Goal: Information Seeking & Learning: Compare options

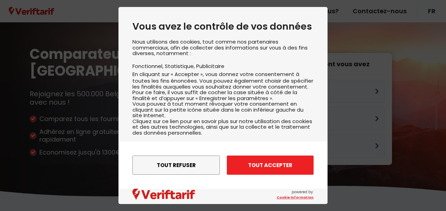
click at [244, 165] on button "Tout accepter" at bounding box center [270, 165] width 87 height 19
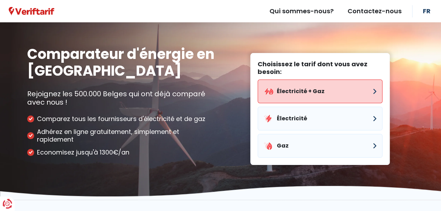
click at [285, 101] on button "Électricité + Gaz" at bounding box center [320, 92] width 125 height 24
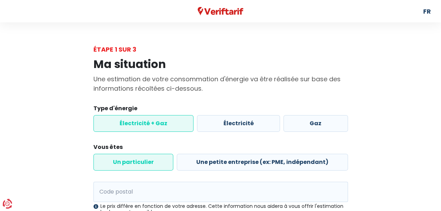
scroll to position [35, 0]
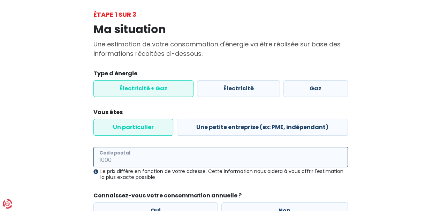
click at [140, 158] on input "Code postal" at bounding box center [220, 157] width 255 height 20
type input "4540"
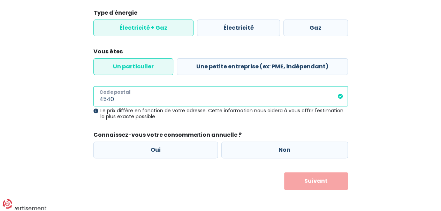
scroll to position [96, 0]
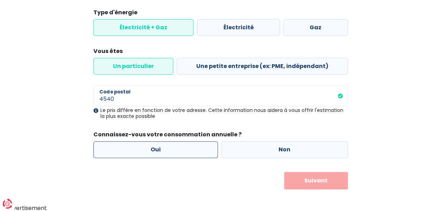
click at [152, 149] on label "Oui" at bounding box center [155, 149] width 125 height 17
click at [152, 149] on input "Oui" at bounding box center [155, 149] width 125 height 17
radio input "true"
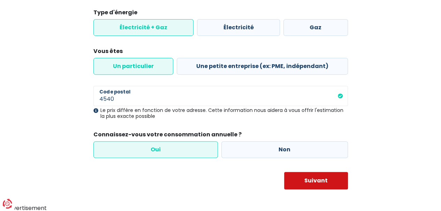
click at [315, 181] on button "Suivant" at bounding box center [316, 180] width 64 height 17
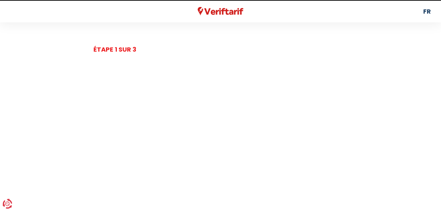
select select
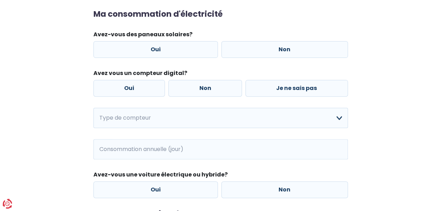
scroll to position [105, 0]
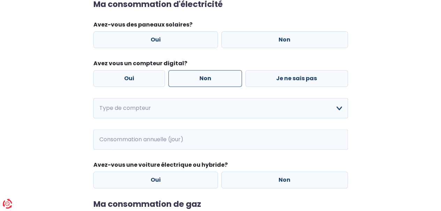
click at [221, 81] on label "Non" at bounding box center [205, 78] width 74 height 17
click at [221, 81] on input "Non" at bounding box center [205, 78] width 74 height 17
radio input "true"
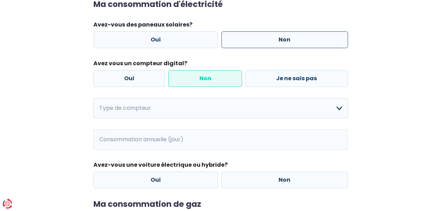
click at [247, 42] on label "Non" at bounding box center [284, 39] width 127 height 17
click at [247, 42] on input "Non" at bounding box center [284, 39] width 127 height 17
radio input "true"
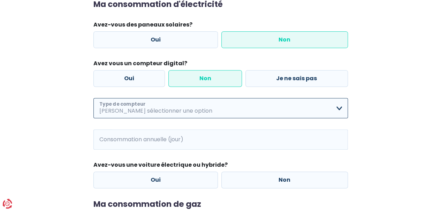
drag, startPoint x: 197, startPoint y: 106, endPoint x: 196, endPoint y: 110, distance: 3.9
click at [197, 106] on select "Mono-horaire Bi-horaire Mono-horaire + exclusif nuit Bi-horaire + exclusif nuit…" at bounding box center [220, 108] width 255 height 20
select select "day_night_bi_hourly"
click at [93, 98] on select "Mono-horaire Bi-horaire Mono-horaire + exclusif nuit Bi-horaire + exclusif nuit…" at bounding box center [220, 108] width 255 height 20
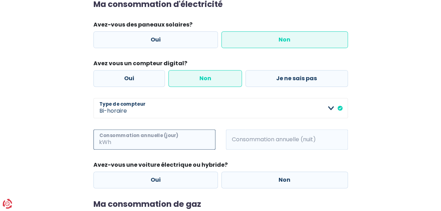
click at [169, 141] on input "Consommation annuelle (jour)" at bounding box center [164, 139] width 103 height 20
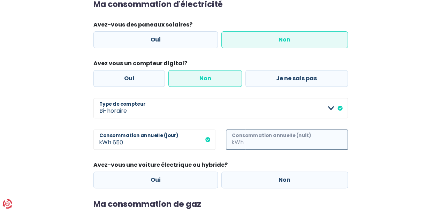
click at [247, 140] on input "Consommation annuelle (nuit)" at bounding box center [296, 139] width 103 height 20
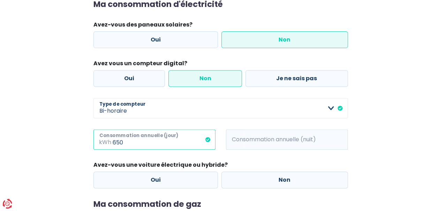
click at [128, 144] on input "650" at bounding box center [164, 139] width 103 height 20
type input "651"
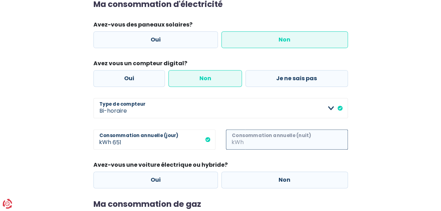
click at [246, 137] on input "Consommation annuelle (nuit)" at bounding box center [296, 139] width 103 height 20
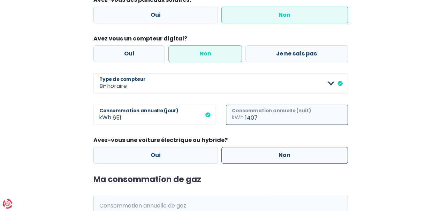
scroll to position [140, 0]
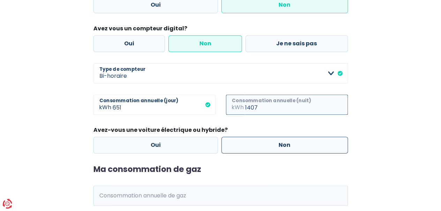
type input "1407"
drag, startPoint x: 268, startPoint y: 147, endPoint x: 266, endPoint y: 150, distance: 3.8
click at [269, 147] on label "Non" at bounding box center [284, 145] width 127 height 17
click at [269, 147] on input "Non" at bounding box center [284, 145] width 127 height 17
radio input "true"
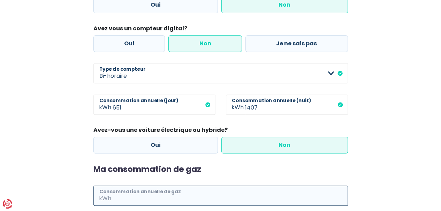
click at [207, 199] on input "Consommation annuelle de gaz" at bounding box center [230, 196] width 235 height 20
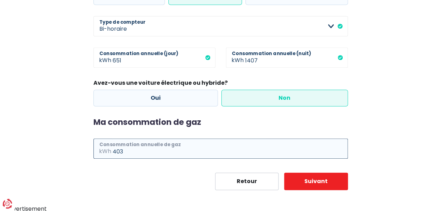
scroll to position [187, 0]
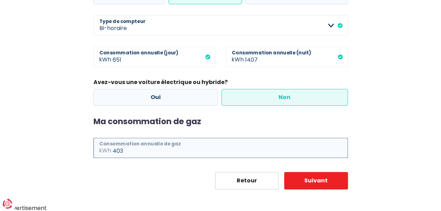
click at [113, 150] on input "403" at bounding box center [230, 148] width 235 height 20
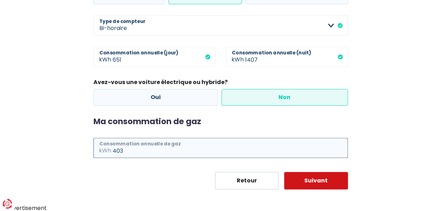
type input "403"
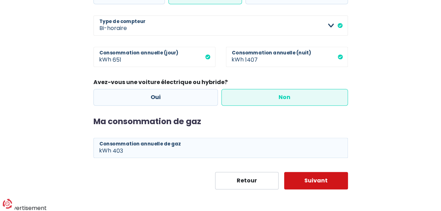
click at [313, 185] on button "Suivant" at bounding box center [316, 180] width 64 height 17
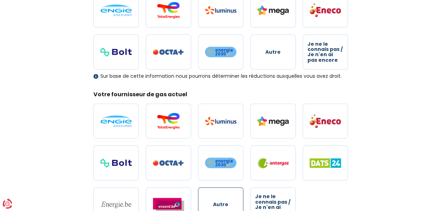
scroll to position [70, 0]
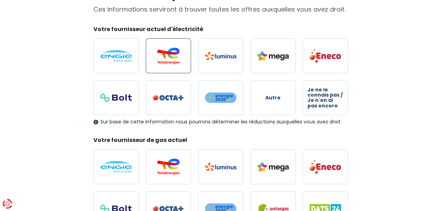
click at [175, 65] on label at bounding box center [168, 55] width 45 height 35
click at [175, 65] on input "radio" at bounding box center [168, 55] width 45 height 35
radio input "true"
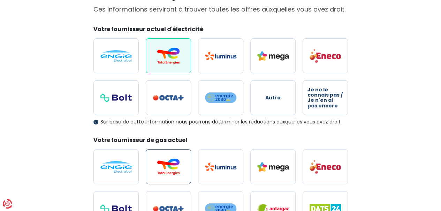
click at [176, 164] on img at bounding box center [168, 166] width 31 height 17
click at [176, 164] on input "radio" at bounding box center [168, 166] width 45 height 35
radio input "true"
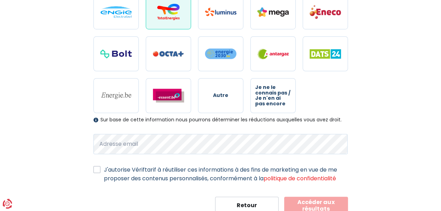
scroll to position [244, 0]
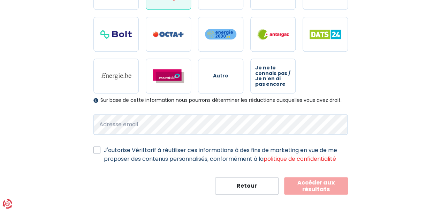
click at [104, 151] on label "J'autorise Vériftarif à réutiliser ces informations à des fins de marketing en …" at bounding box center [226, 154] width 244 height 17
click at [99, 151] on input "J'autorise Vériftarif à réutiliser ces informations à des fins de marketing en …" at bounding box center [96, 149] width 7 height 7
checkbox input "true"
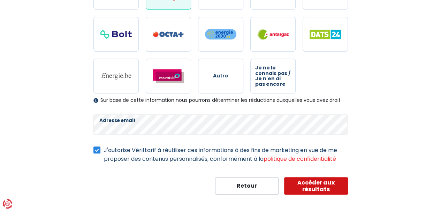
click at [301, 183] on button "Accéder aux résultats" at bounding box center [316, 185] width 64 height 17
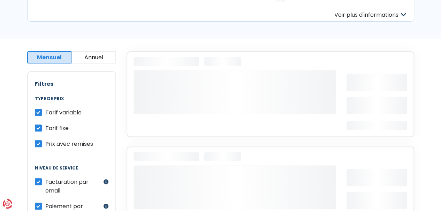
scroll to position [105, 0]
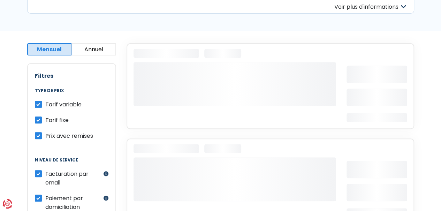
click at [45, 106] on label "Tarif variable" at bounding box center [63, 104] width 36 height 9
click at [35, 106] on input "Tarif variable" at bounding box center [38, 103] width 7 height 7
checkbox input "false"
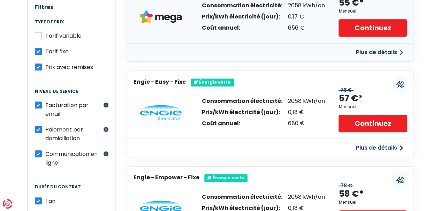
scroll to position [174, 0]
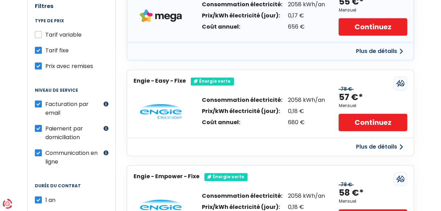
click at [45, 126] on label "Paiement par domiciliation" at bounding box center [73, 132] width 57 height 17
click at [38, 126] on input "Paiement par domiciliation" at bounding box center [38, 127] width 7 height 7
checkbox input "false"
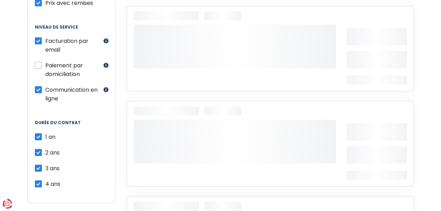
scroll to position [244, 0]
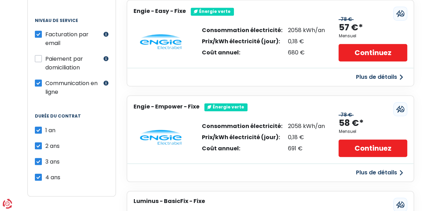
click at [45, 142] on label "2 ans" at bounding box center [52, 146] width 14 height 9
click at [35, 142] on input "2 ans" at bounding box center [38, 145] width 7 height 7
checkbox input "false"
click at [45, 157] on label "3 ans" at bounding box center [52, 161] width 14 height 9
click at [35, 157] on input "3 ans" at bounding box center [38, 160] width 7 height 7
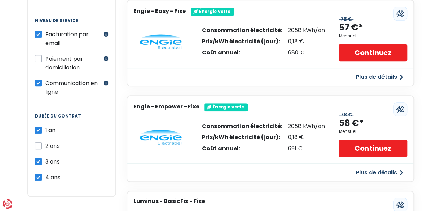
checkbox input "false"
click at [45, 173] on label "4 ans" at bounding box center [52, 177] width 15 height 9
click at [39, 173] on input "4 ans" at bounding box center [38, 176] width 7 height 7
checkbox input "false"
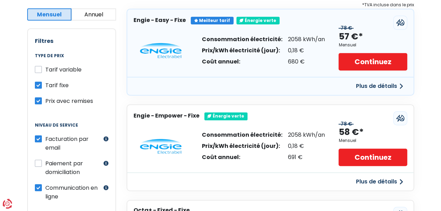
scroll to position [0, 0]
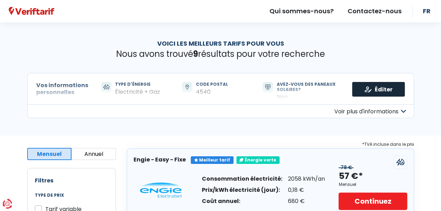
click at [386, 87] on link "Éditer" at bounding box center [378, 89] width 53 height 15
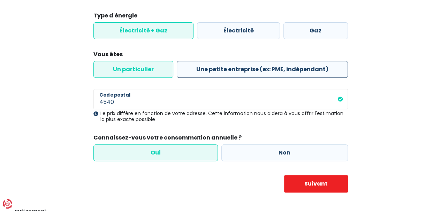
scroll to position [96, 0]
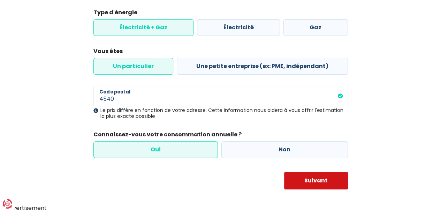
click at [300, 181] on button "Suivant" at bounding box center [316, 180] width 64 height 17
select select "day_night_bi_hourly"
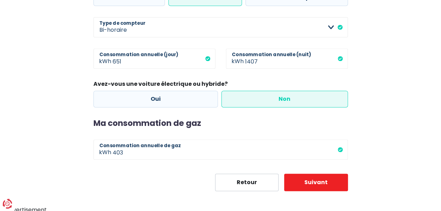
scroll to position [187, 0]
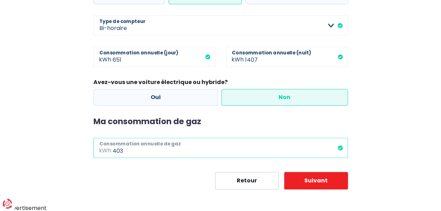
click at [157, 146] on input "403" at bounding box center [230, 148] width 235 height 20
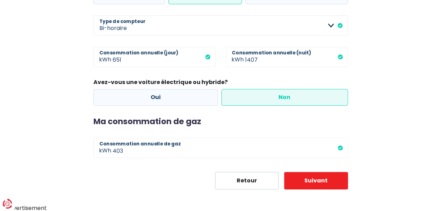
click at [103, 151] on span "kWh" at bounding box center [102, 148] width 19 height 20
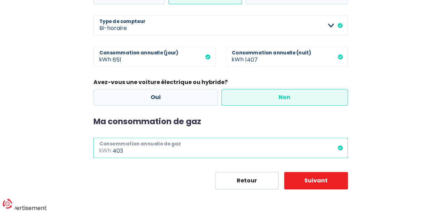
drag, startPoint x: 125, startPoint y: 149, endPoint x: 99, endPoint y: 151, distance: 25.6
click at [99, 151] on div "403 kWh Consommation annuelle de gaz" at bounding box center [220, 148] width 255 height 20
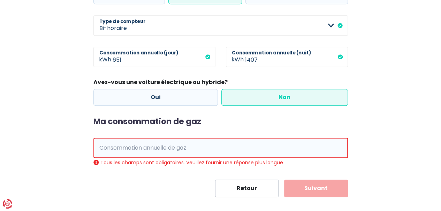
drag, startPoint x: 111, startPoint y: 150, endPoint x: 104, endPoint y: 149, distance: 6.7
drag, startPoint x: 104, startPoint y: 149, endPoint x: 234, endPoint y: 148, distance: 129.4
paste input "4674,8"
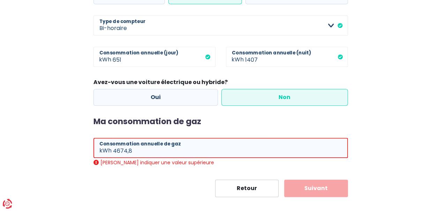
type input "4674"
click at [161, 178] on form "Ma consommation d'électricité Avez-vous des paneaux solaires? Oui Non Avez vous…" at bounding box center [220, 57] width 255 height 280
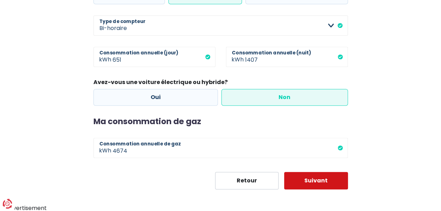
click at [303, 182] on button "Suivant" at bounding box center [316, 180] width 64 height 17
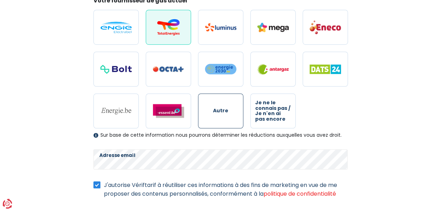
scroll to position [248, 0]
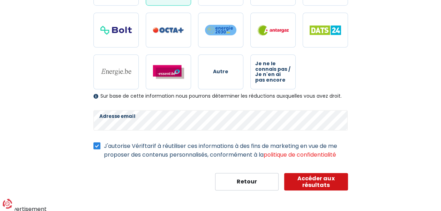
click at [294, 182] on button "Accéder aux résultats" at bounding box center [316, 181] width 64 height 17
click at [306, 181] on button "Accéder aux résultats" at bounding box center [316, 181] width 64 height 17
click at [302, 180] on button "Accéder aux résultats" at bounding box center [316, 181] width 64 height 17
click at [317, 180] on button "Accéder aux résultats" at bounding box center [316, 181] width 64 height 17
click at [328, 181] on button "Accéder aux résultats" at bounding box center [316, 181] width 64 height 17
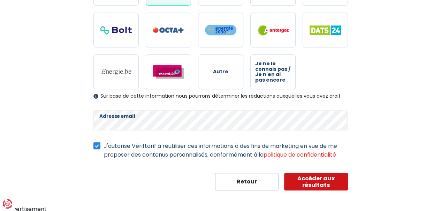
click at [317, 182] on button "Accéder aux résultats" at bounding box center [316, 181] width 64 height 17
click at [319, 178] on button "Accéder aux résultats" at bounding box center [316, 181] width 64 height 17
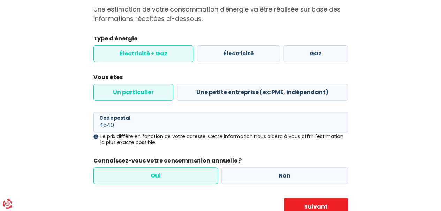
scroll to position [96, 0]
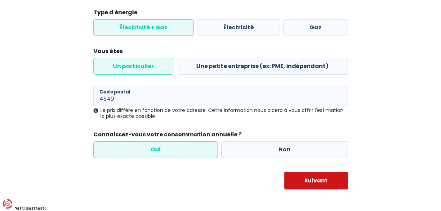
click at [328, 176] on button "Suivant" at bounding box center [316, 180] width 64 height 17
select select "day_night_bi_hourly"
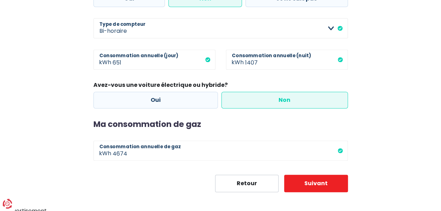
scroll to position [187, 0]
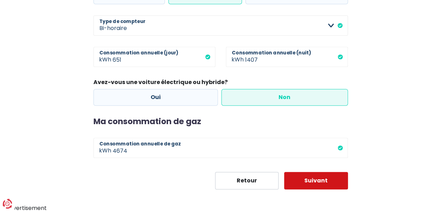
click at [311, 180] on button "Suivant" at bounding box center [316, 180] width 64 height 17
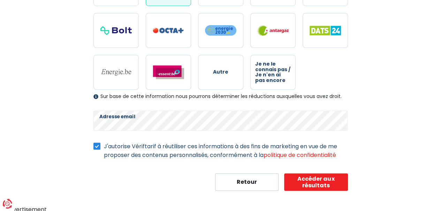
scroll to position [248, 0]
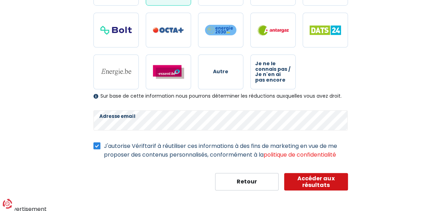
click at [314, 180] on button "Accéder aux résultats" at bounding box center [316, 181] width 64 height 17
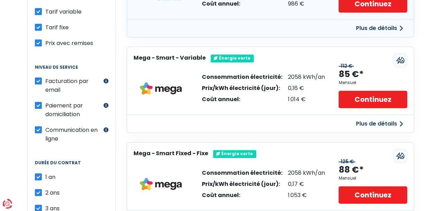
scroll to position [140, 0]
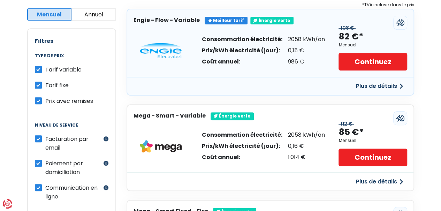
click at [45, 69] on label "Tarif variable" at bounding box center [63, 69] width 36 height 9
click at [37, 69] on input "Tarif variable" at bounding box center [38, 68] width 7 height 7
checkbox input "false"
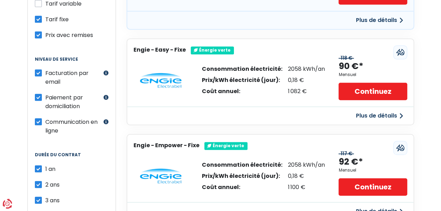
scroll to position [244, 0]
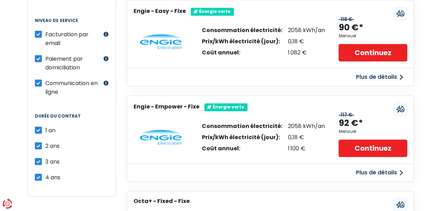
click at [45, 142] on label "2 ans" at bounding box center [52, 146] width 14 height 9
click at [37, 142] on input "2 ans" at bounding box center [38, 145] width 7 height 7
checkbox input "false"
click at [45, 157] on label "3 ans" at bounding box center [52, 161] width 14 height 9
click at [39, 157] on input "3 ans" at bounding box center [38, 160] width 7 height 7
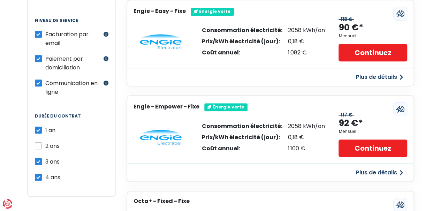
checkbox input "false"
click at [45, 173] on label "4 ans" at bounding box center [52, 177] width 15 height 9
click at [38, 173] on input "4 ans" at bounding box center [38, 176] width 7 height 7
checkbox input "false"
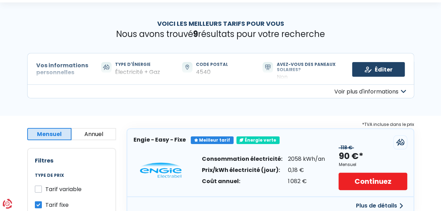
scroll to position [0, 0]
